Goal: Navigation & Orientation: Find specific page/section

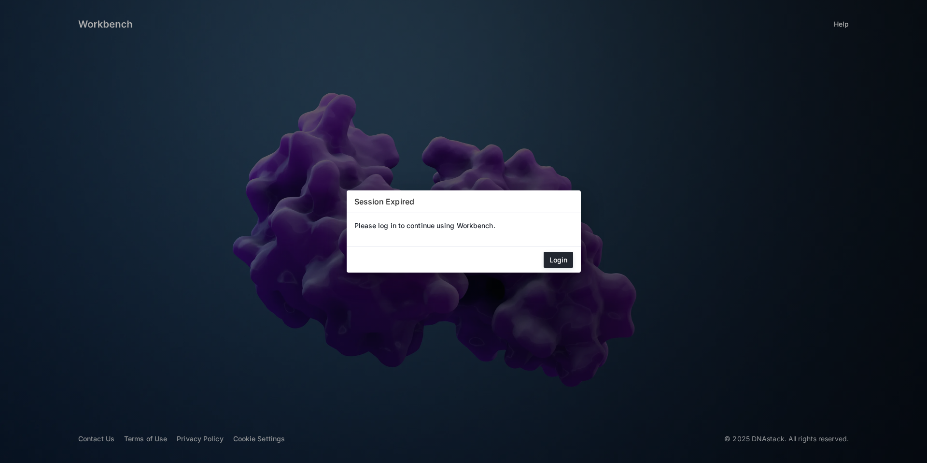
click at [540, 251] on mat-dialog-actions "Login" at bounding box center [464, 259] width 234 height 26
click at [550, 256] on button "Login" at bounding box center [558, 260] width 29 height 16
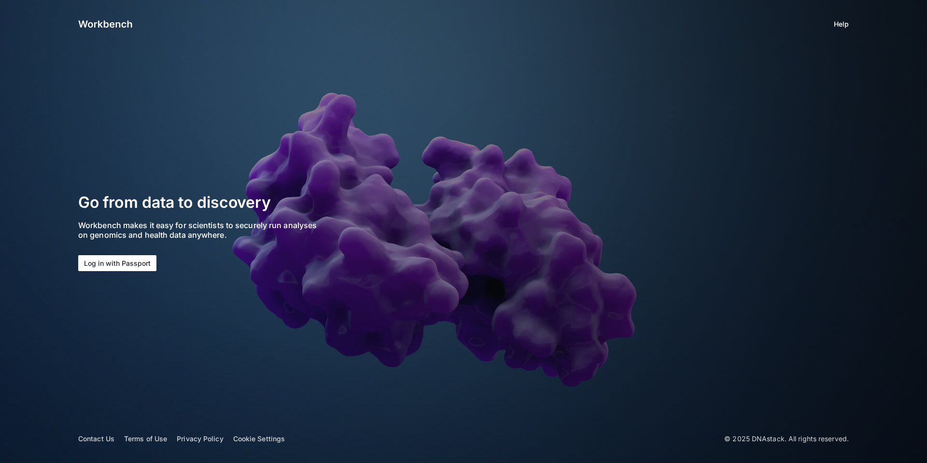
click at [136, 269] on button "Log in with Passport" at bounding box center [117, 263] width 78 height 16
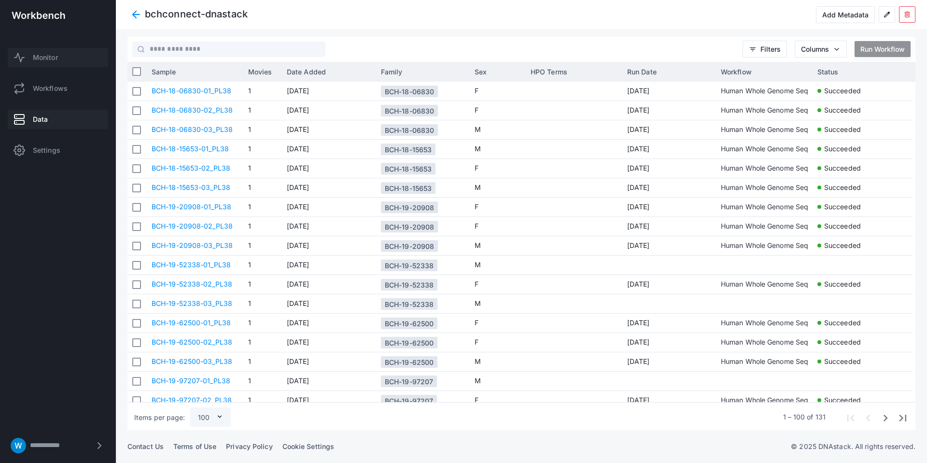
click at [50, 58] on span "Monitor" at bounding box center [45, 58] width 25 height 10
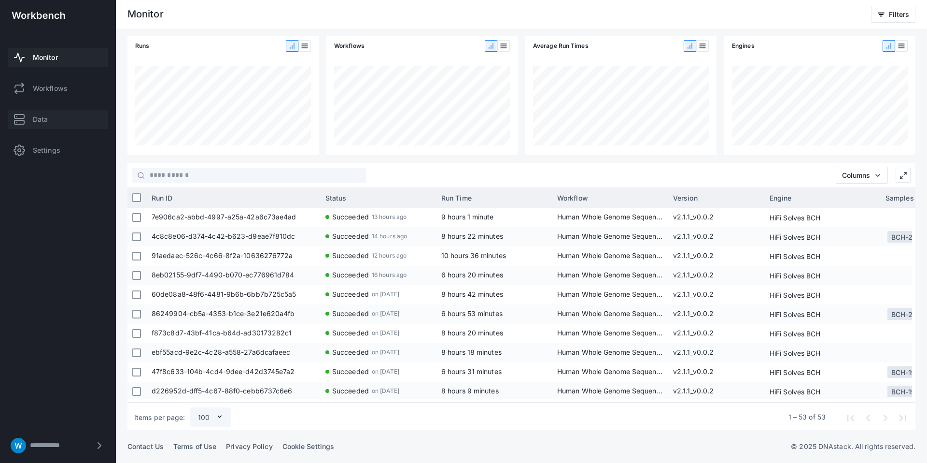
click at [70, 114] on link "Data" at bounding box center [58, 119] width 100 height 19
